Goal: Navigation & Orientation: Find specific page/section

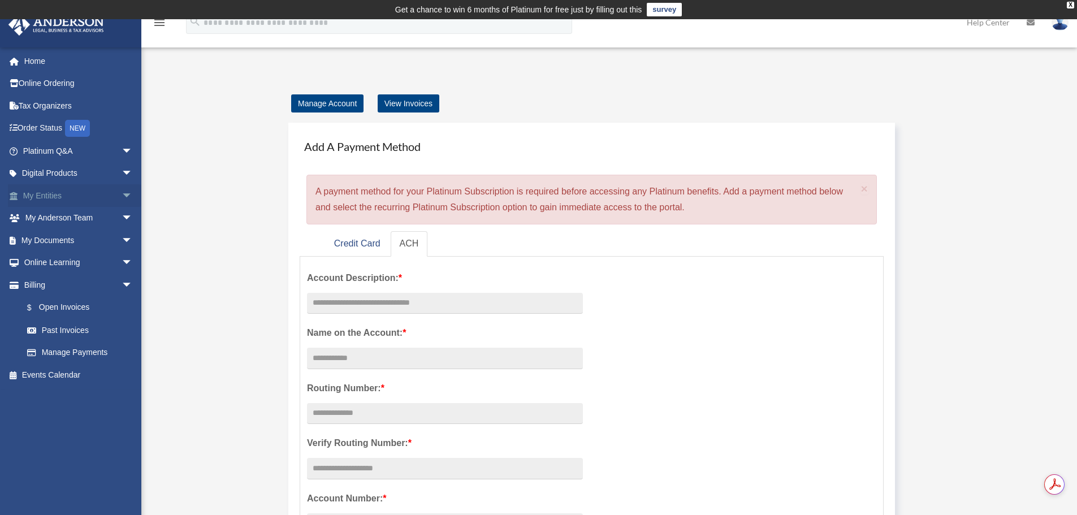
click at [37, 190] on link "My Entities arrow_drop_down" at bounding box center [79, 195] width 142 height 23
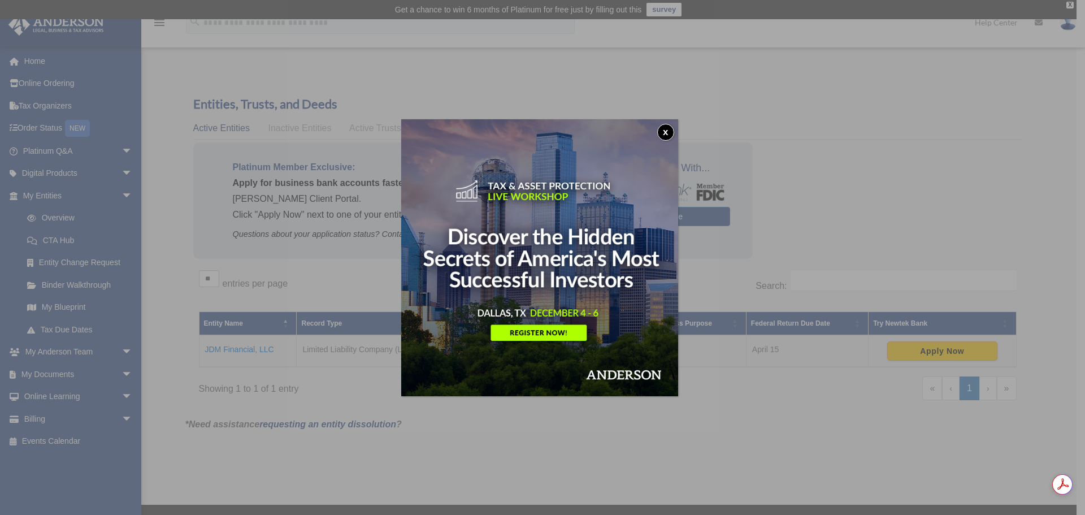
click at [671, 128] on button "x" at bounding box center [665, 132] width 17 height 17
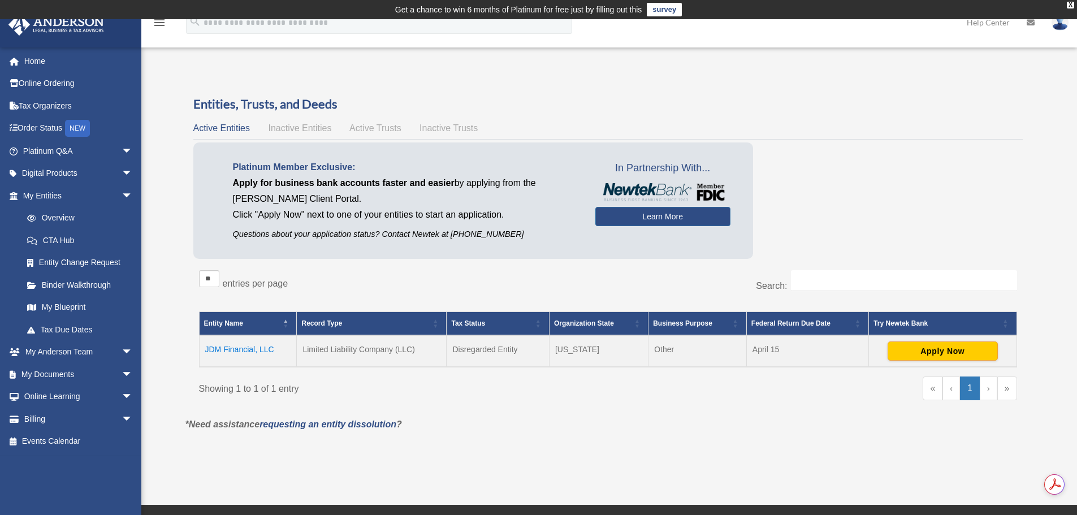
click at [366, 129] on span "Active Trusts" at bounding box center [375, 128] width 52 height 10
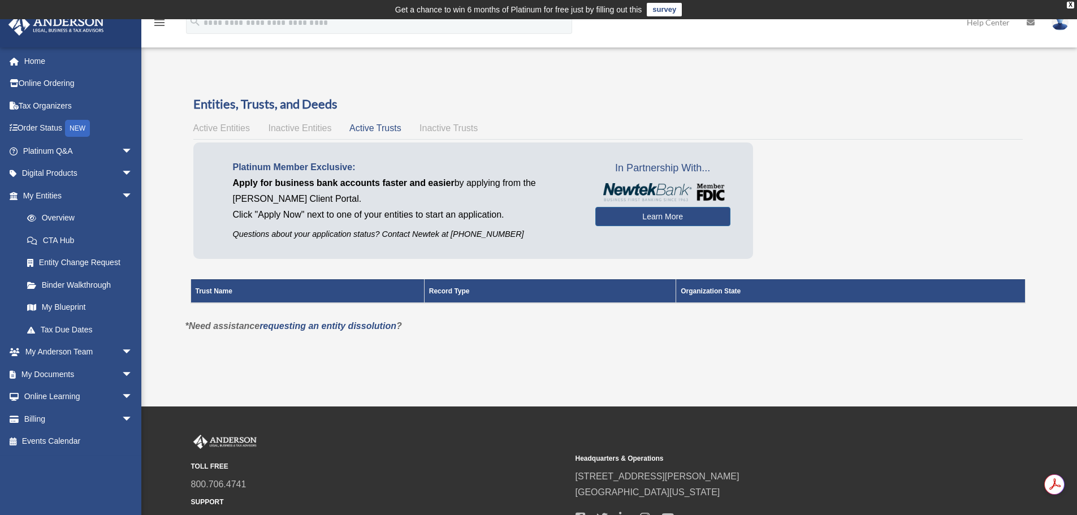
click at [159, 24] on icon "menu" at bounding box center [160, 23] width 14 height 14
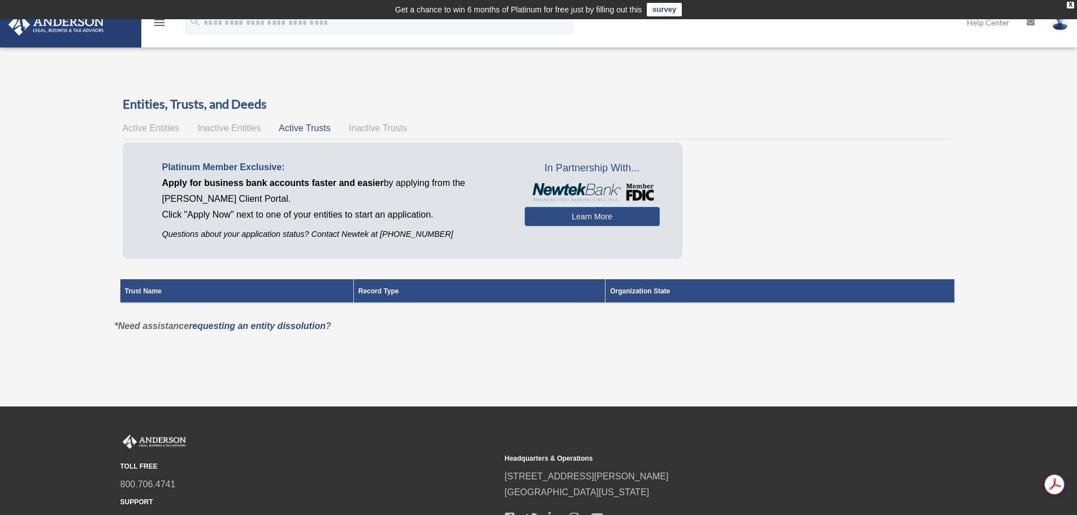
click at [159, 24] on icon "menu" at bounding box center [160, 23] width 14 height 14
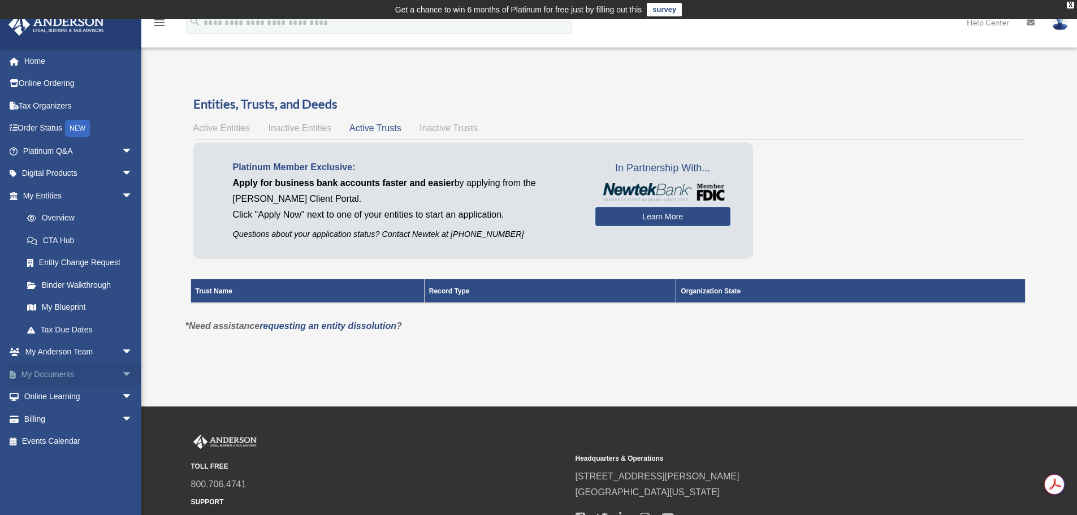
click at [47, 376] on link "My Documents arrow_drop_down" at bounding box center [79, 374] width 142 height 23
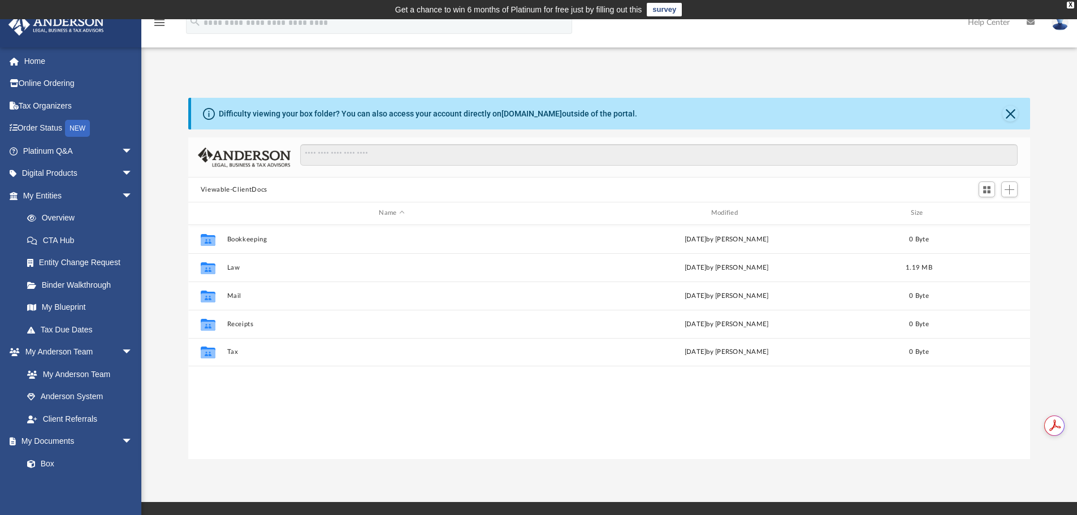
scroll to position [249, 833]
click at [167, 151] on div "Difficulty viewing your box folder? You can also access your account directly o…" at bounding box center [608, 278] width 935 height 361
click at [1063, 28] on img at bounding box center [1059, 22] width 17 height 16
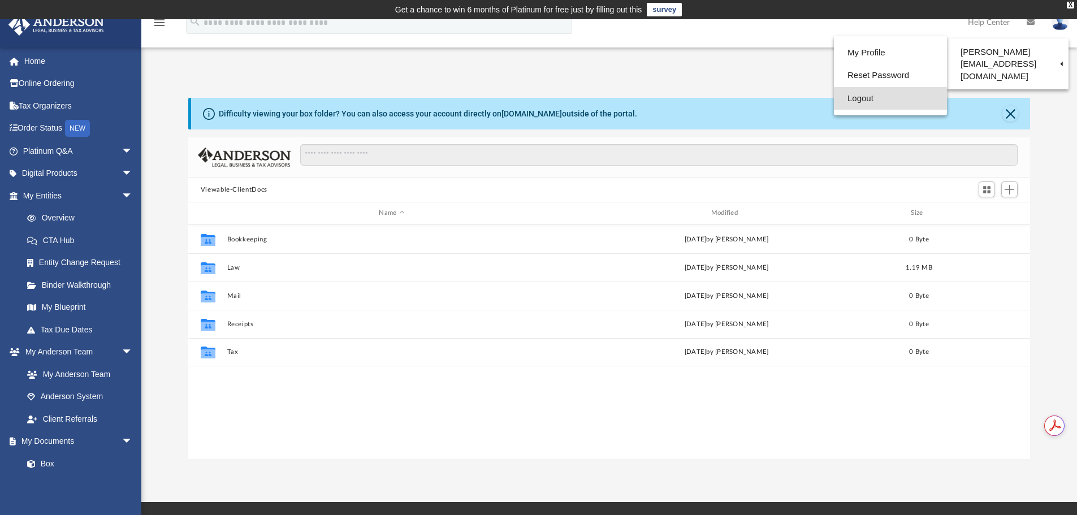
click at [842, 98] on link "Logout" at bounding box center [890, 98] width 113 height 23
